Goal: Task Accomplishment & Management: Complete application form

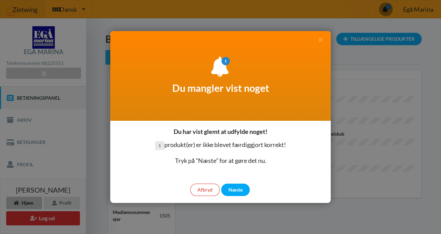
click at [233, 146] on p "1 produkt(er) er ikke blevet færdiggjort korrekt!" at bounding box center [220, 145] width 131 height 10
click at [238, 192] on div "Næste" at bounding box center [235, 189] width 29 height 12
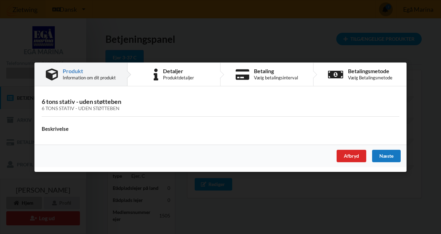
click at [380, 153] on div "Næste" at bounding box center [386, 155] width 29 height 12
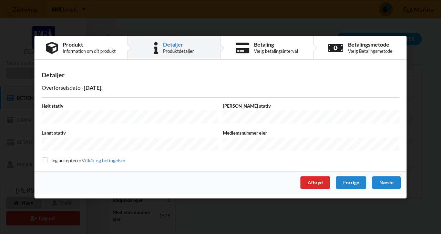
click at [66, 111] on div "Højt stativ" at bounding box center [129, 113] width 181 height 22
click at [43, 159] on input "checkbox" at bounding box center [45, 160] width 6 height 6
checkbox input "true"
click at [382, 179] on div "Næste" at bounding box center [386, 182] width 29 height 12
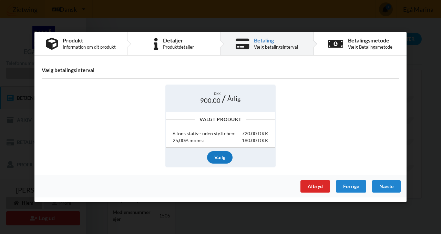
click at [225, 157] on div "Vælg" at bounding box center [219, 157] width 25 height 12
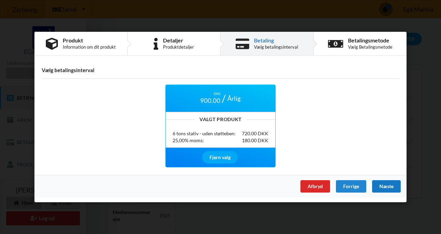
click at [387, 187] on div "Næste" at bounding box center [386, 186] width 29 height 12
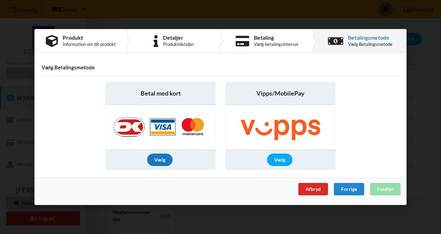
click at [167, 159] on div "Vælg" at bounding box center [159, 159] width 25 height 12
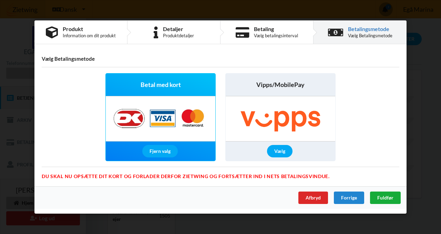
click at [385, 197] on span "Fuldfør" at bounding box center [385, 197] width 16 height 6
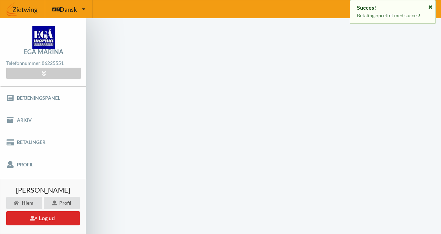
click at [430, 8] on icon at bounding box center [431, 6] width 6 height 5
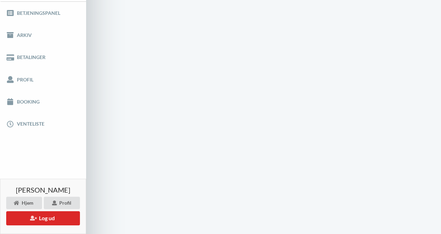
scroll to position [45, 0]
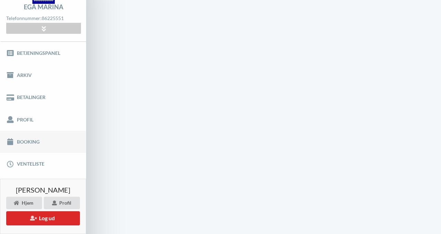
click at [42, 142] on link "Booking" at bounding box center [43, 142] width 86 height 22
